Goal: Information Seeking & Learning: Learn about a topic

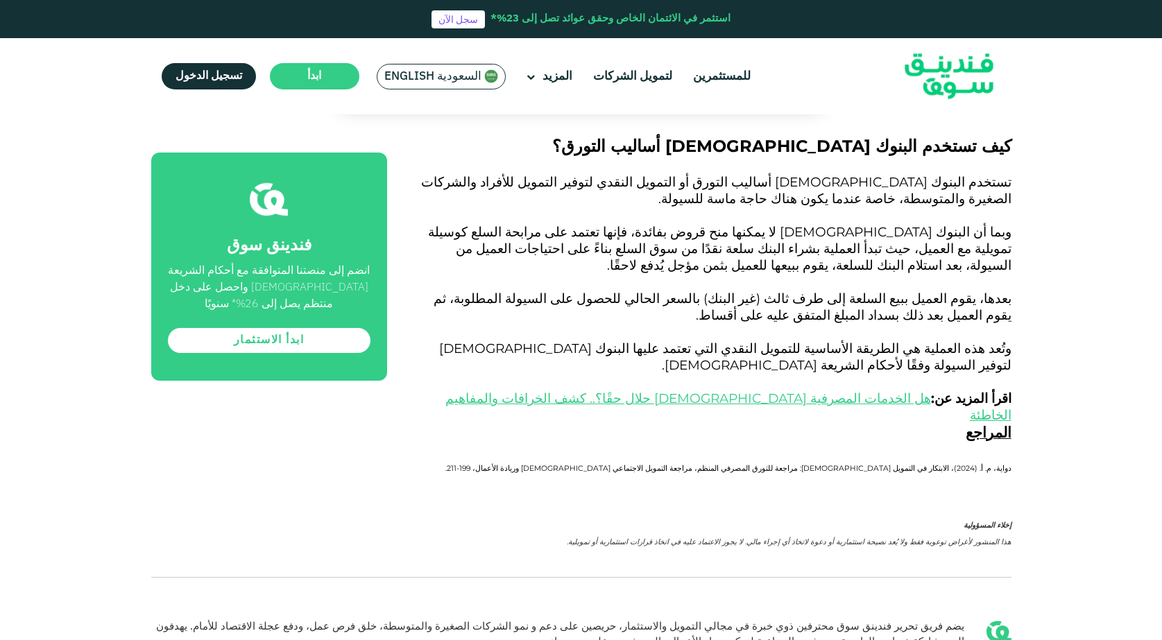
scroll to position [2637, 0]
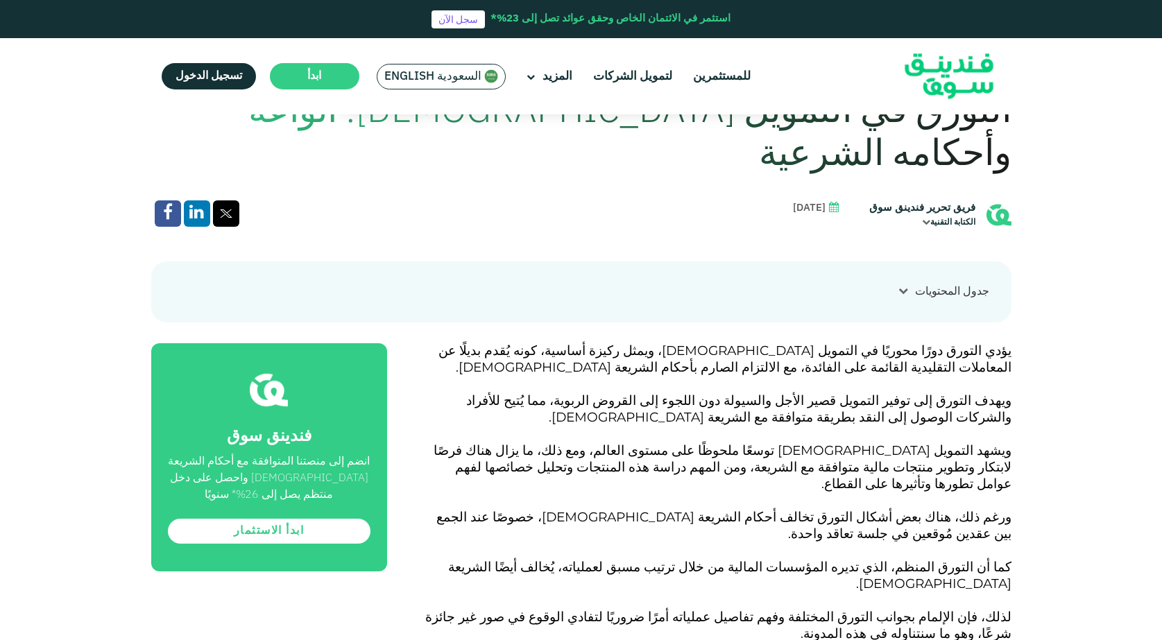
scroll to position [763, 0]
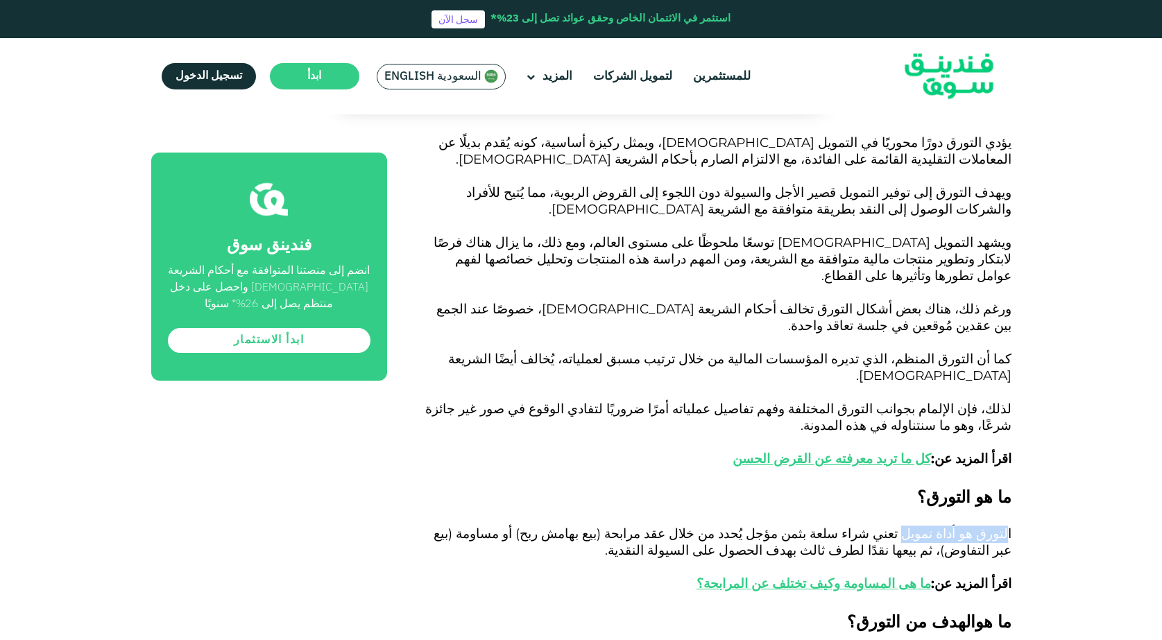
drag, startPoint x: 1009, startPoint y: 434, endPoint x: 926, endPoint y: 449, distance: 84.0
click at [926, 526] on span "التورق هو أداة تمويل تعني شراء سلعة بثمن مؤجل يُحدد من خلال عقد مرابحة (بيع بها…" at bounding box center [723, 559] width 578 height 66
click at [994, 526] on span "التورق هو أداة تمويل تعني شراء سلعة بثمن مؤجل يُحدد من خلال عقد مرابحة (بيع بها…" at bounding box center [723, 559] width 578 height 66
click at [995, 526] on span "التورق هو أداة تمويل تعني شراء سلعة بثمن مؤجل يُحدد من خلال عقد مرابحة (بيع بها…" at bounding box center [723, 559] width 578 height 66
click at [996, 526] on span "التورق هو أداة تمويل تعني شراء سلعة بثمن مؤجل يُحدد من خلال عقد مرابحة (بيع بها…" at bounding box center [723, 559] width 578 height 66
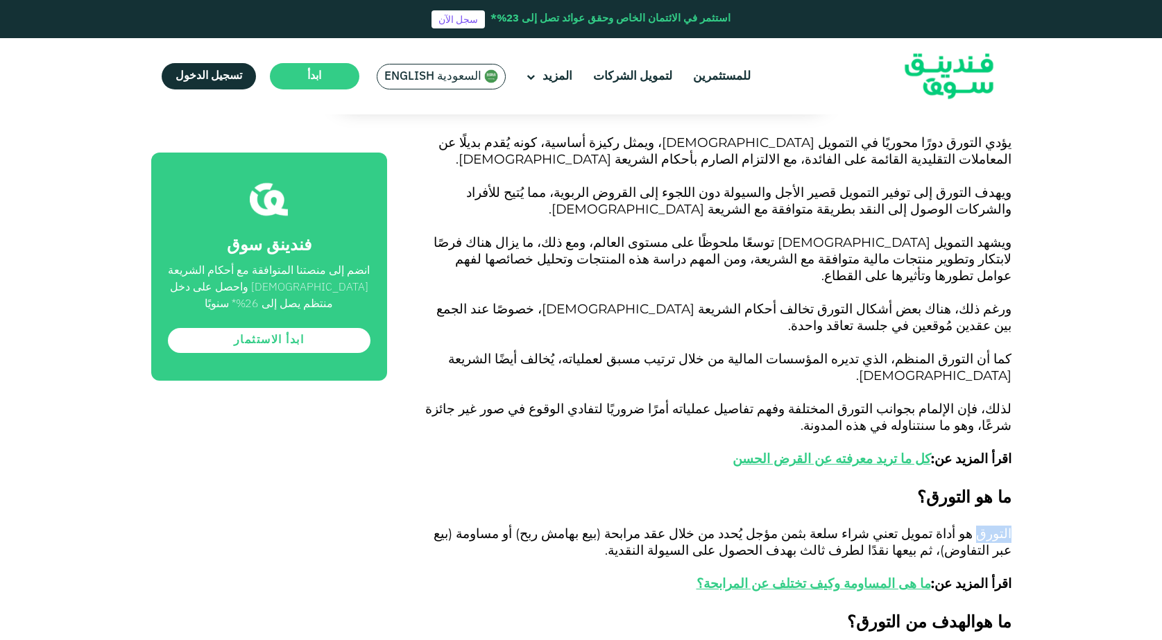
click at [996, 526] on span "التورق هو أداة تمويل تعني شراء سلعة بثمن مؤجل يُحدد من خلال عقد مرابحة (بيع بها…" at bounding box center [723, 559] width 578 height 66
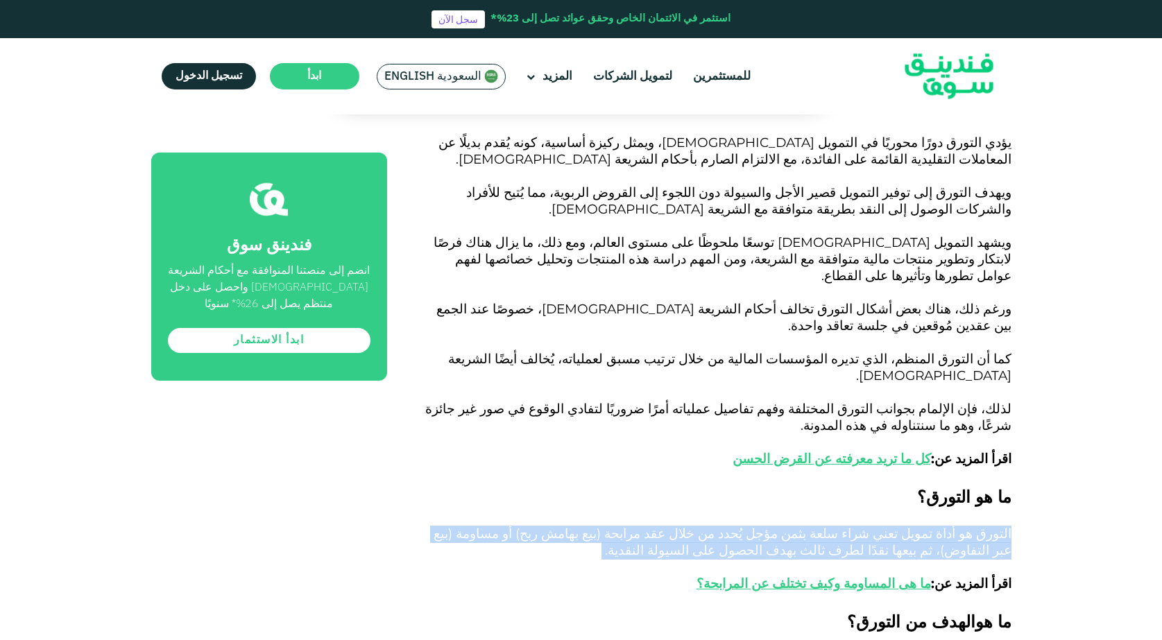
click at [996, 526] on span "التورق هو أداة تمويل تعني شراء سلعة بثمن مؤجل يُحدد من خلال عقد مرابحة (بيع بها…" at bounding box center [723, 559] width 578 height 66
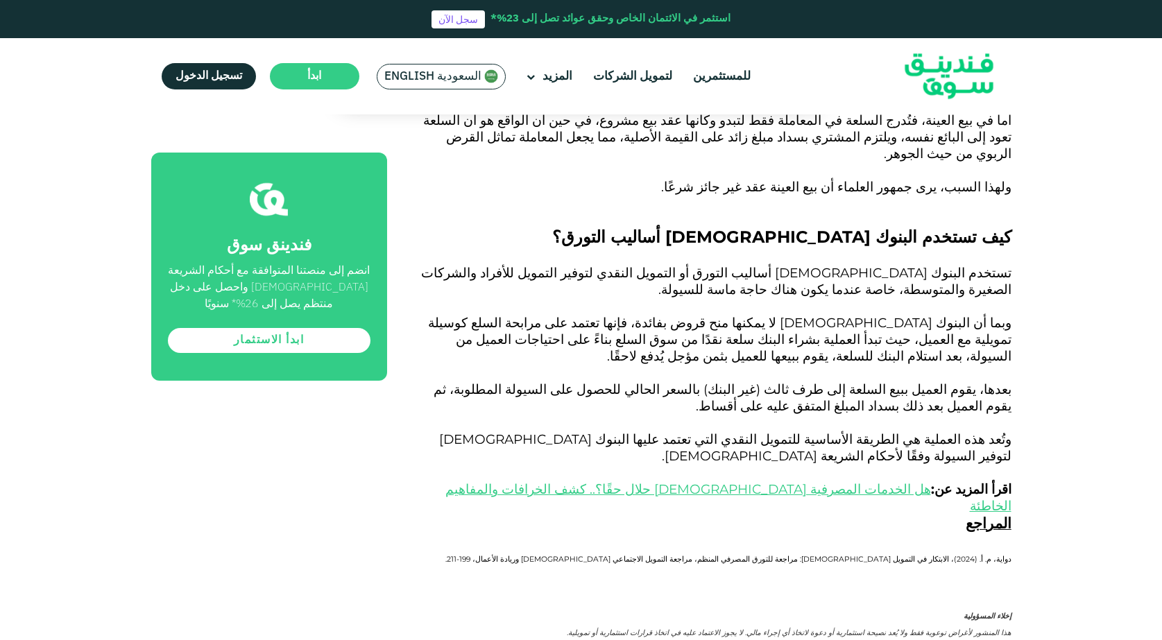
scroll to position [2429, 0]
